Goal: Download file/media

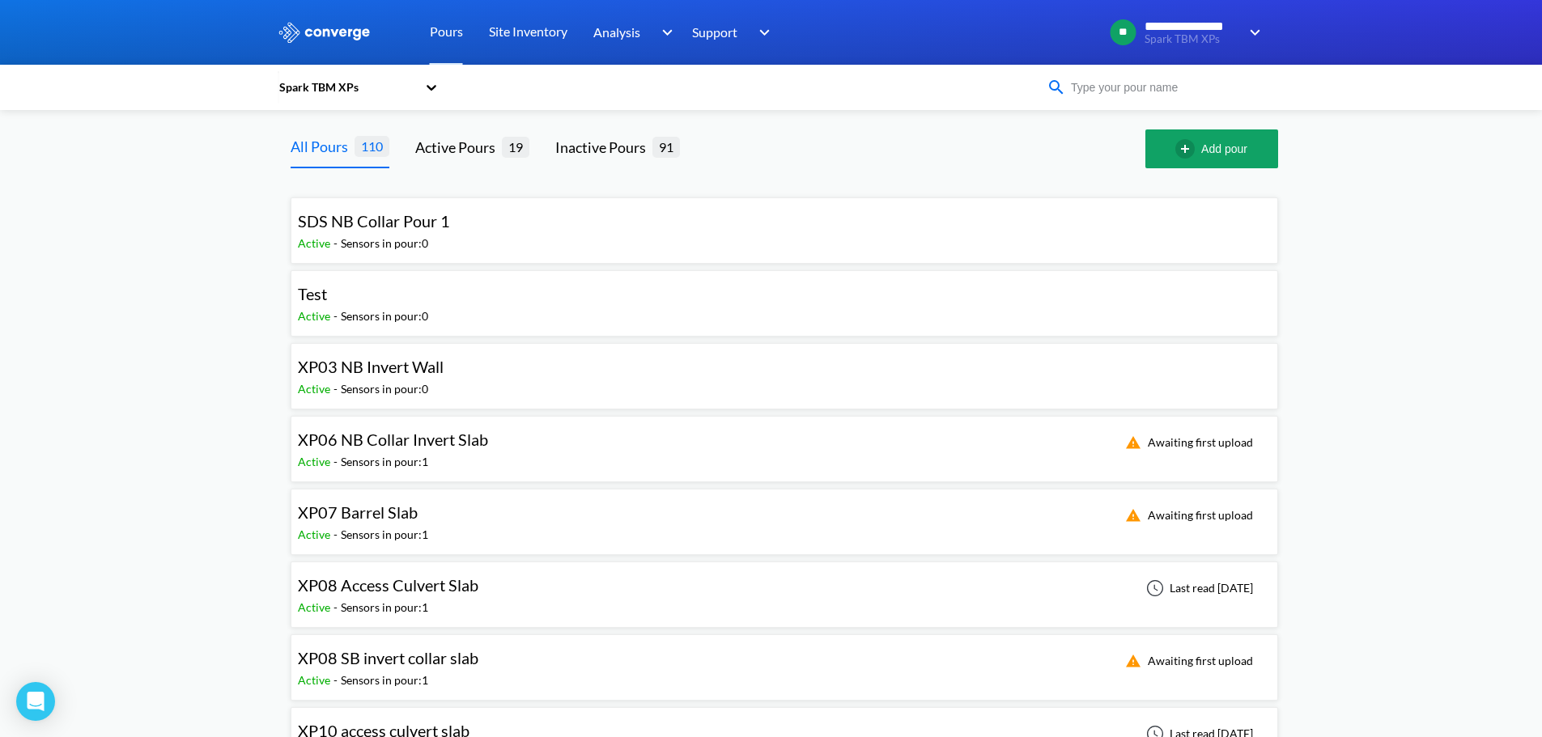
click at [1112, 90] on input at bounding box center [1164, 87] width 196 height 18
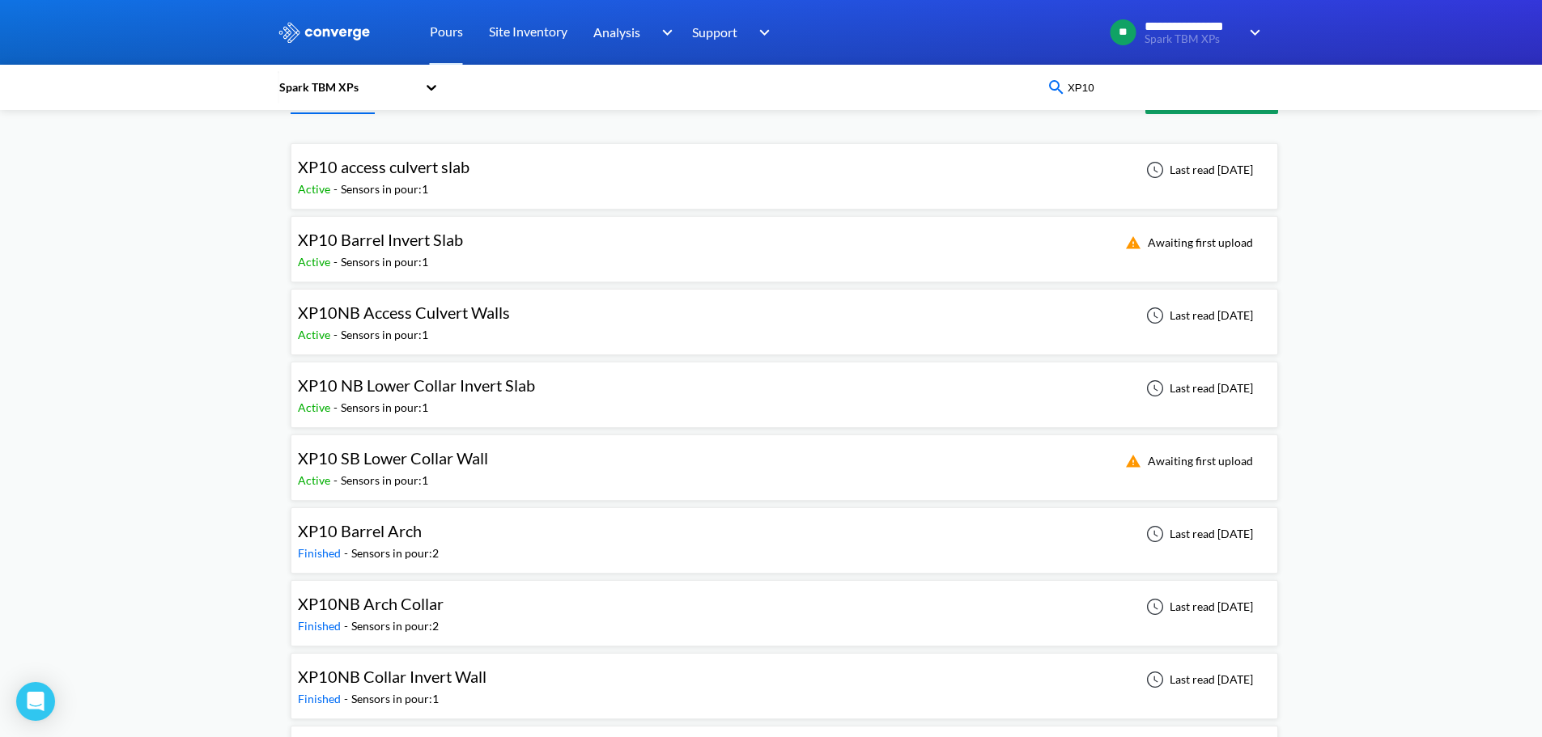
scroll to position [122, 0]
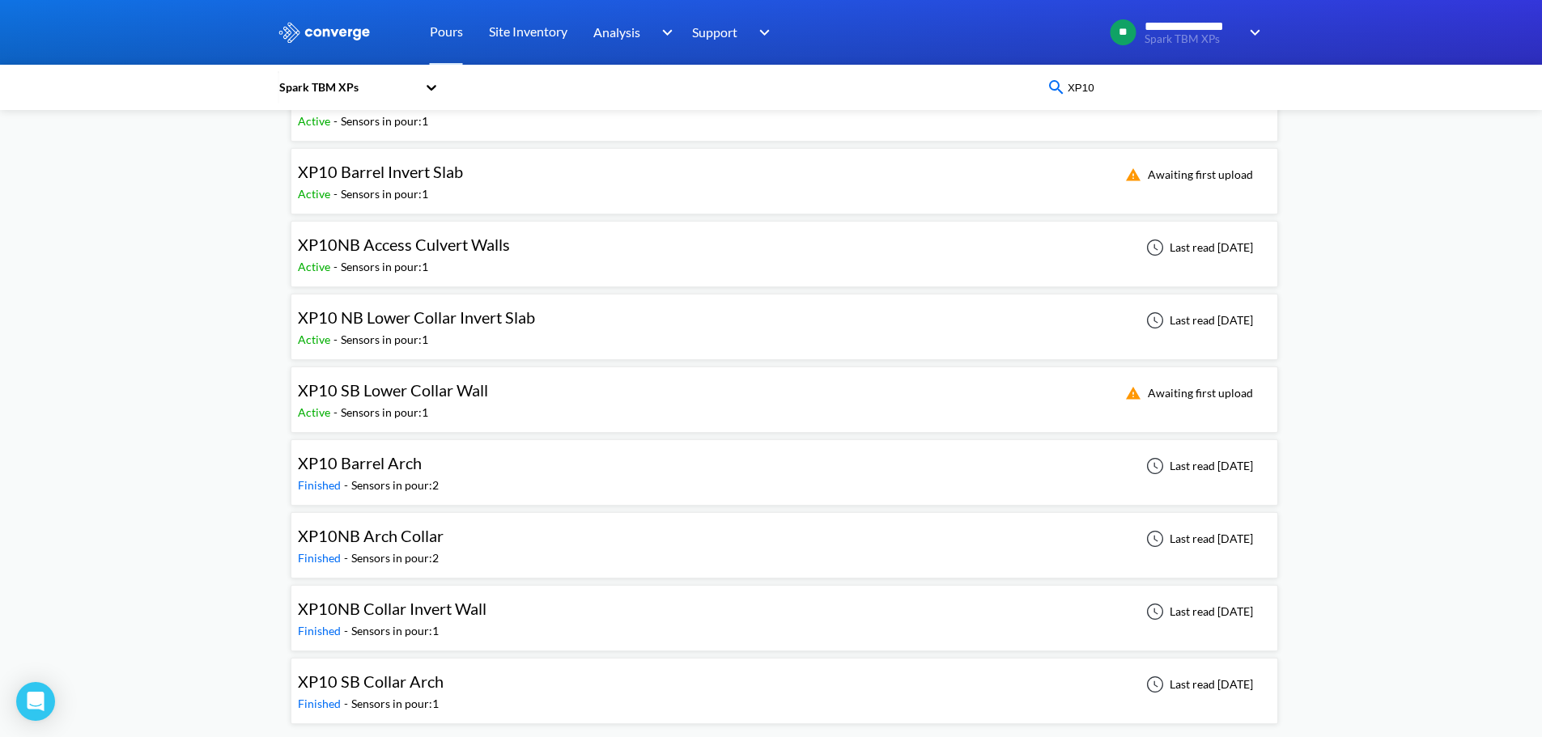
type input "XP10"
click at [509, 615] on div "XP10NB Collar Invert Wall Finished - Sensors in pour: 1 Last read [DATE]" at bounding box center [784, 618] width 973 height 52
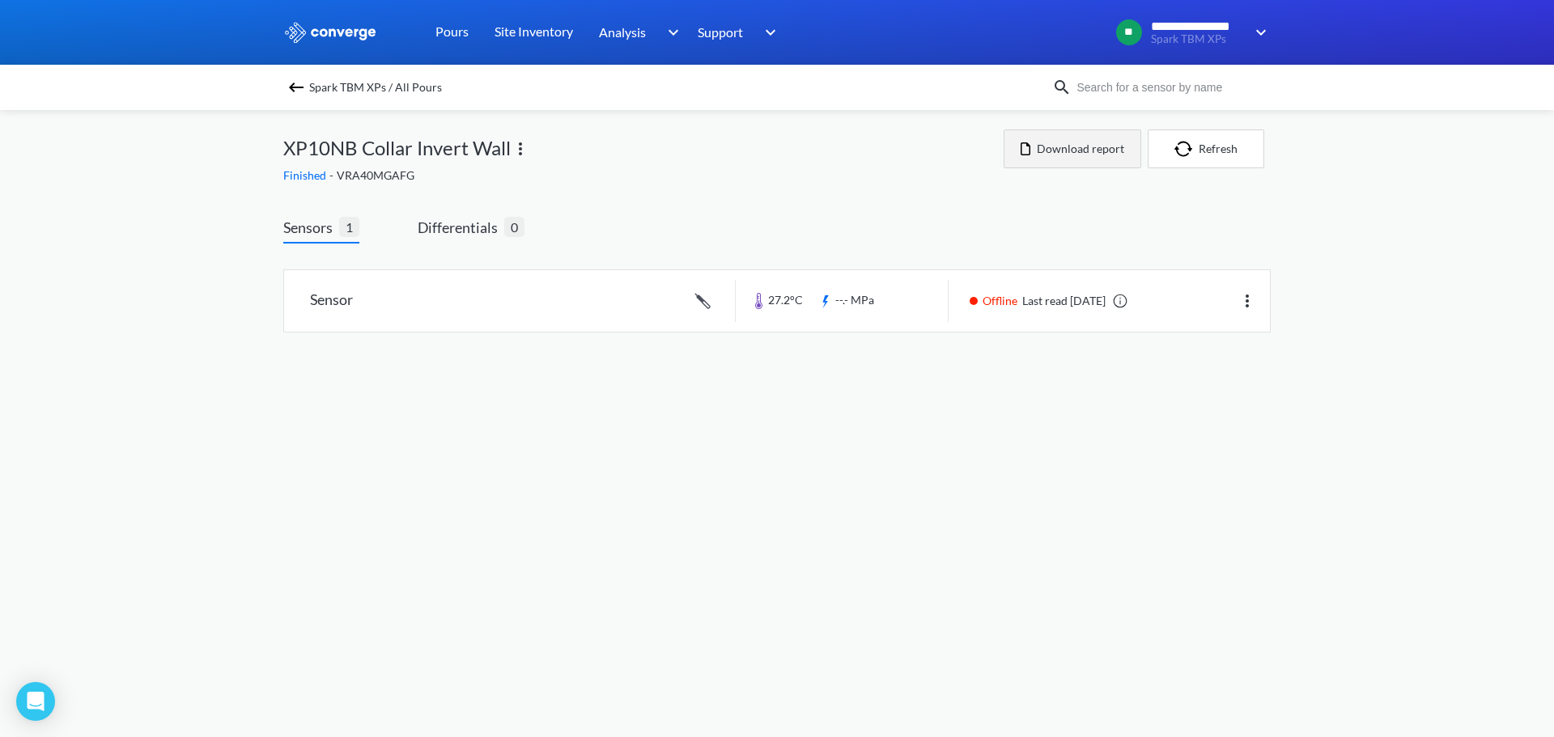
click at [1045, 155] on button "Download report" at bounding box center [1072, 148] width 138 height 39
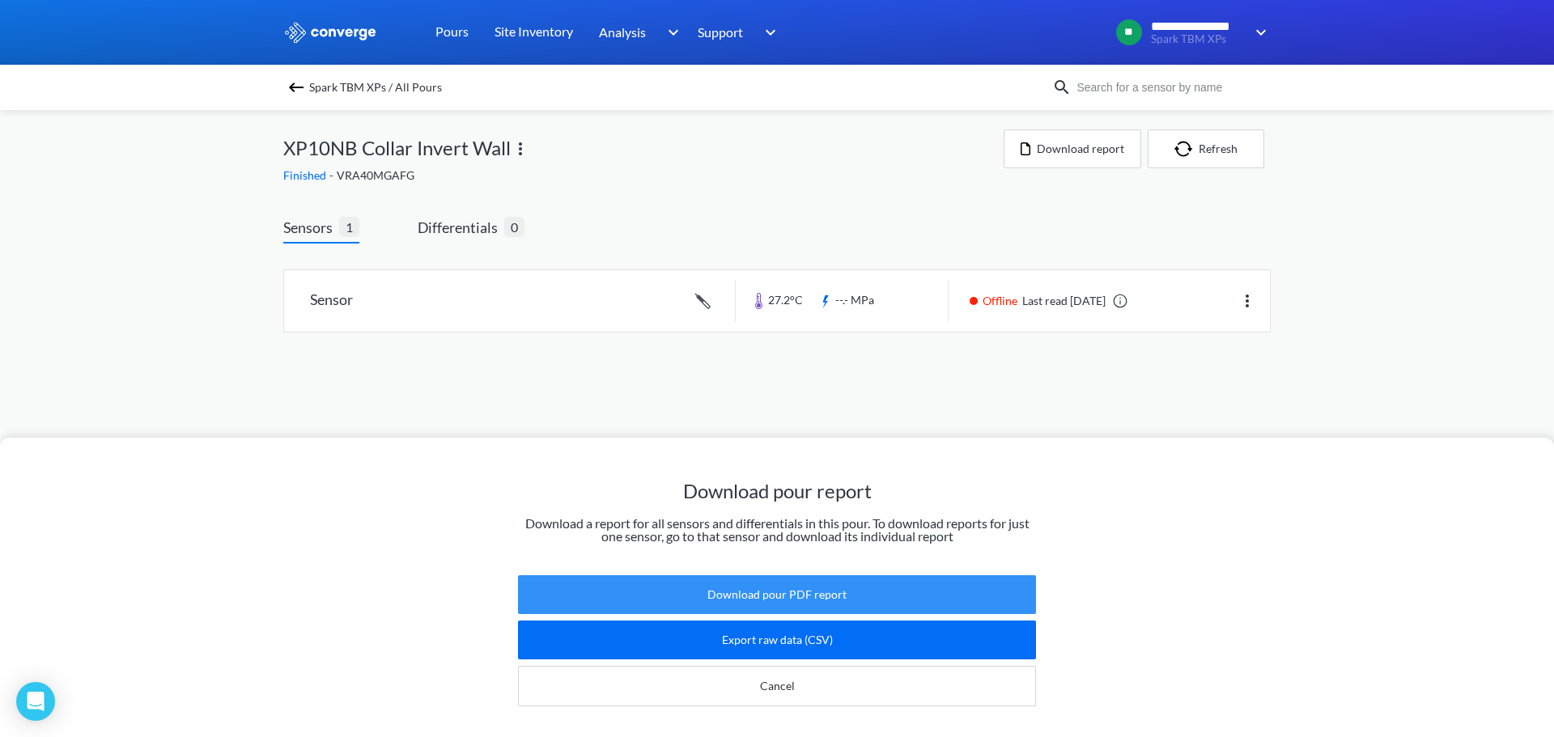
click at [804, 575] on button "Download pour PDF report" at bounding box center [777, 594] width 518 height 39
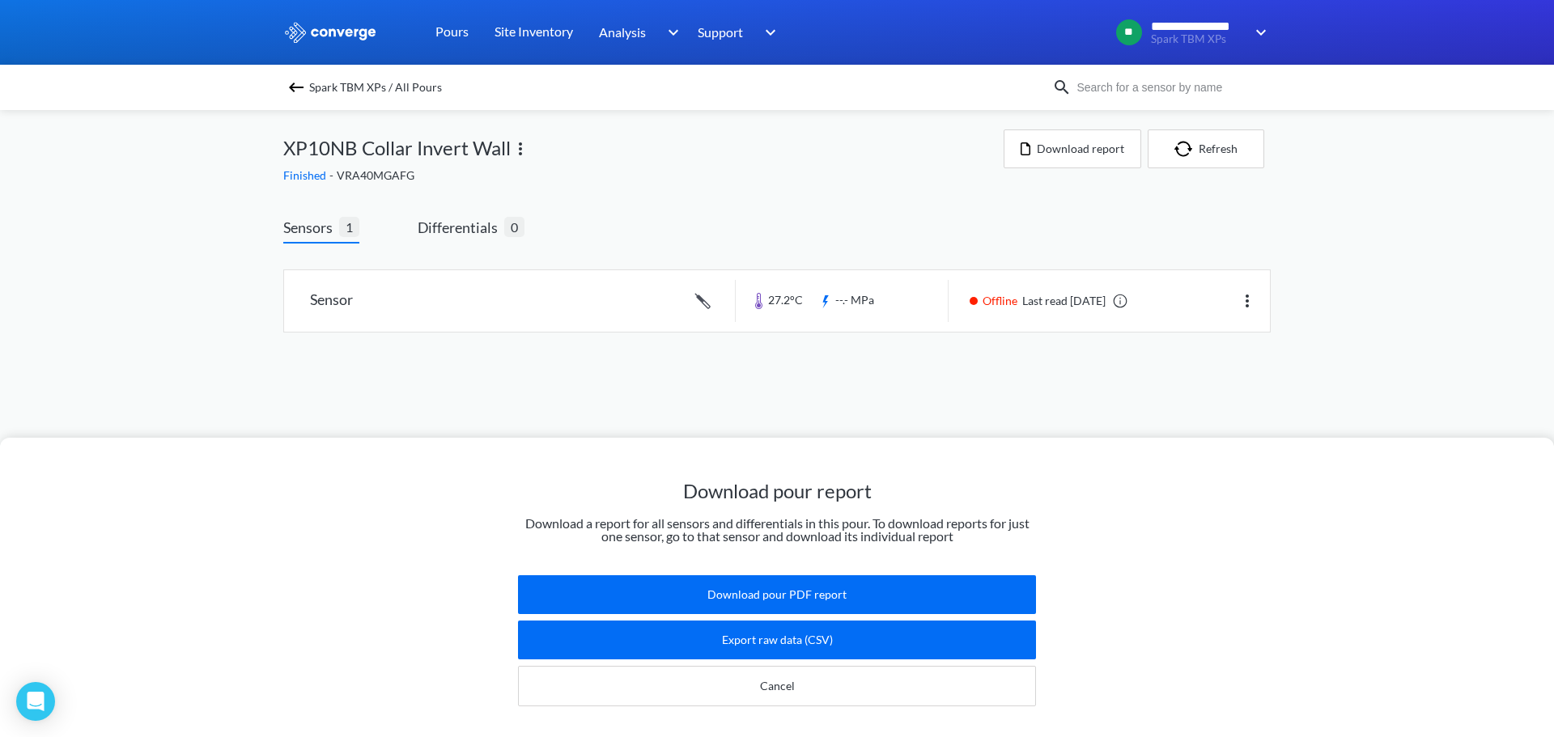
click at [829, 314] on div "Download pour report Download a report for all sensors and differentials in thi…" at bounding box center [777, 368] width 1554 height 737
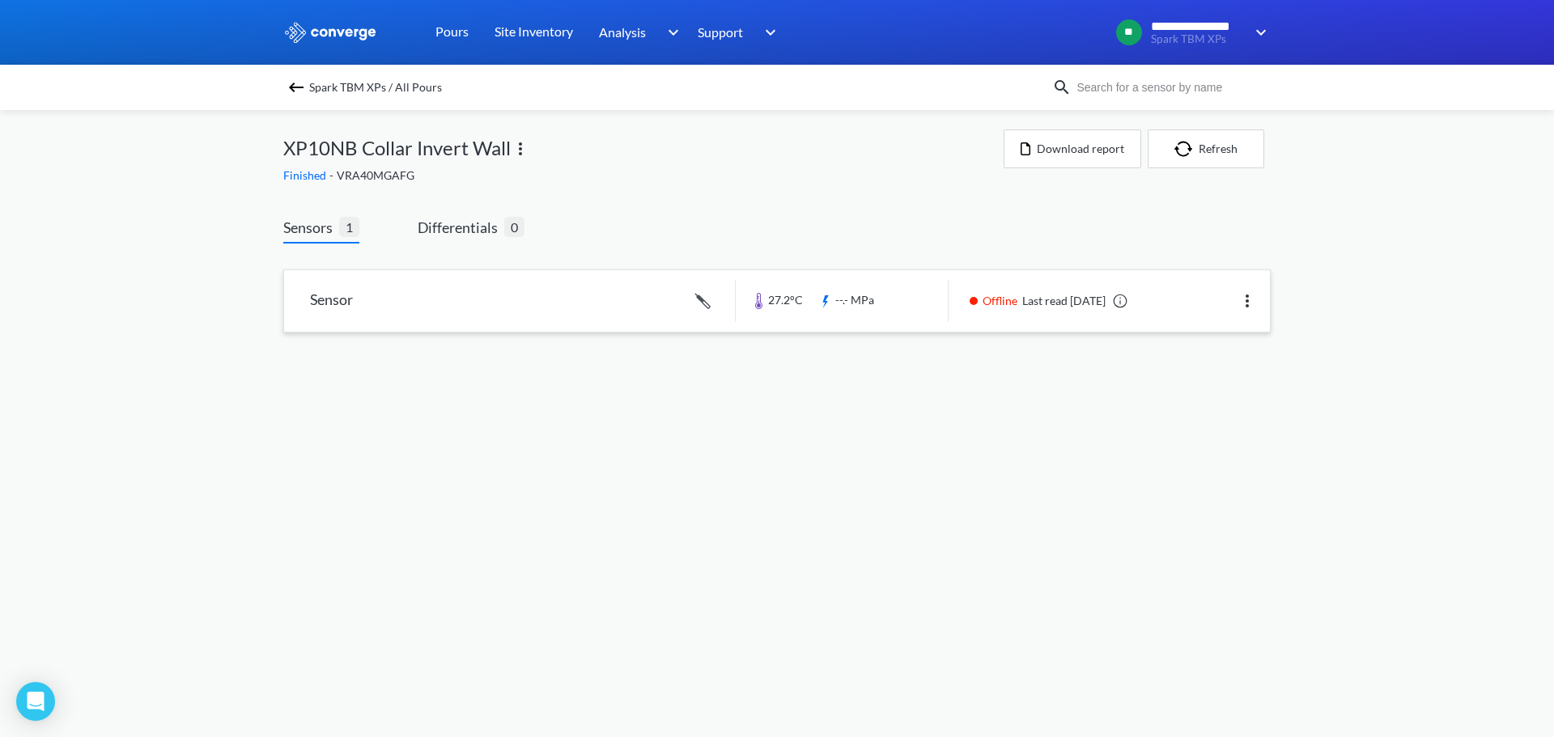
click at [819, 312] on link at bounding box center [777, 301] width 986 height 62
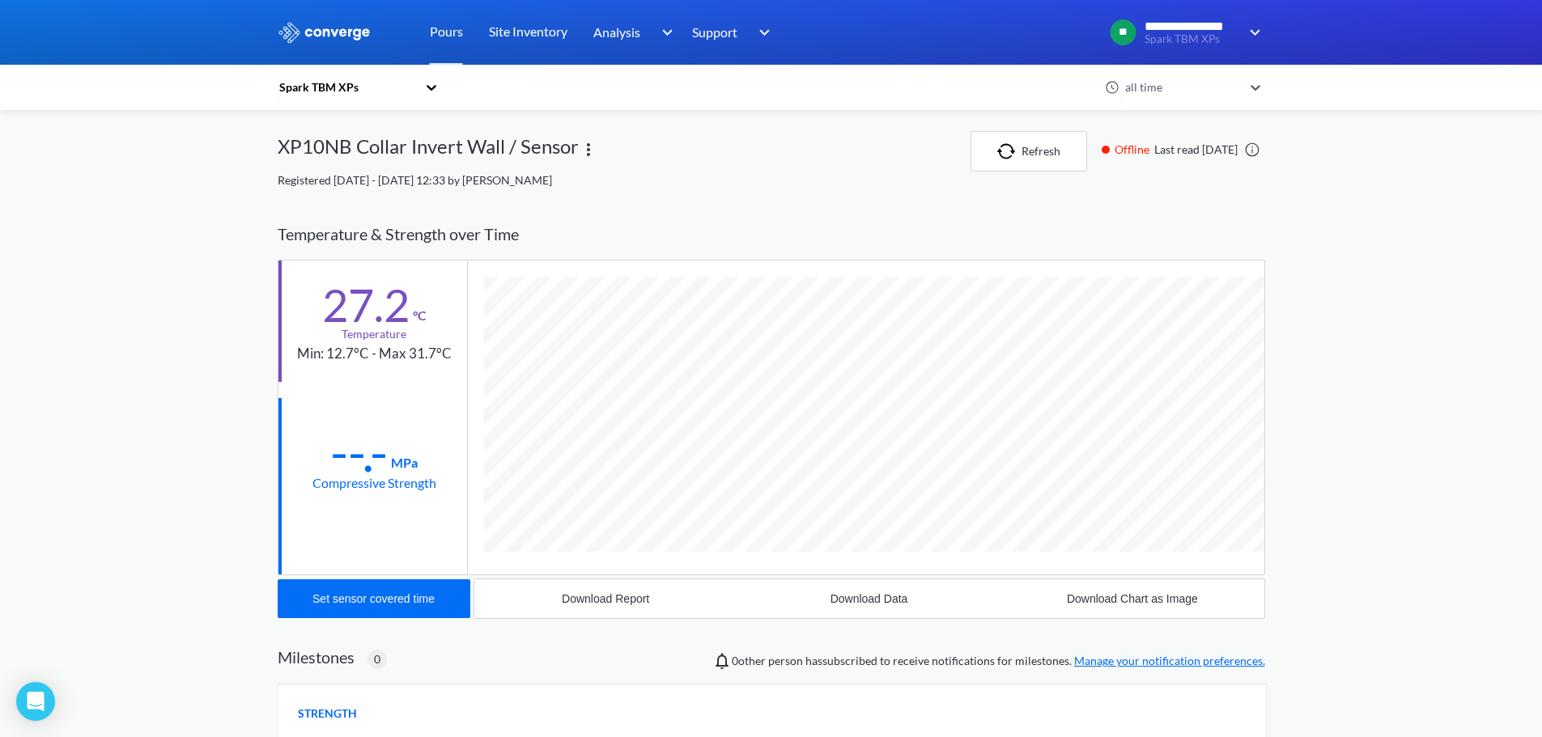
scroll to position [861, 987]
